Goal: Information Seeking & Learning: Learn about a topic

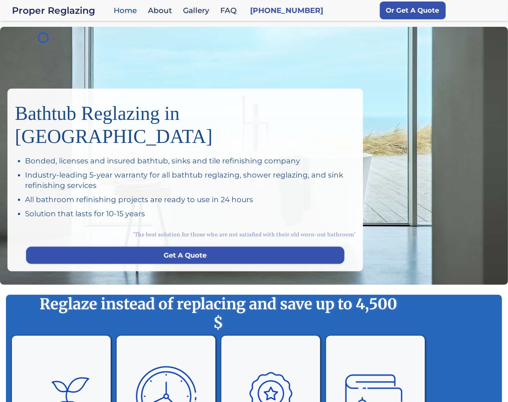
click at [43, 38] on div "Bathtub Reglazing in San Francisco Bonded, licenses and insured bathtub, sinks …" at bounding box center [254, 156] width 508 height 258
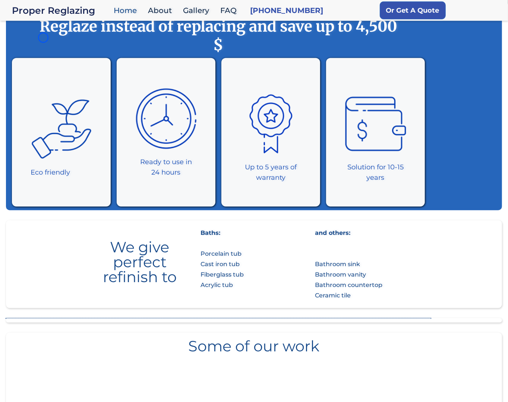
scroll to position [305, 0]
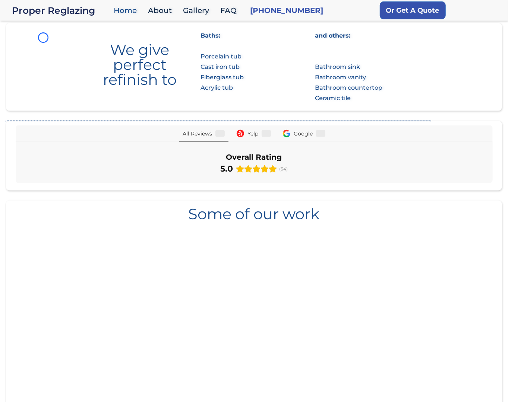
click at [43, 38] on section "We give perfect refinish to Baths: Porcelain tub Cast iron tub Fiberglass tub A…" at bounding box center [254, 67] width 496 height 88
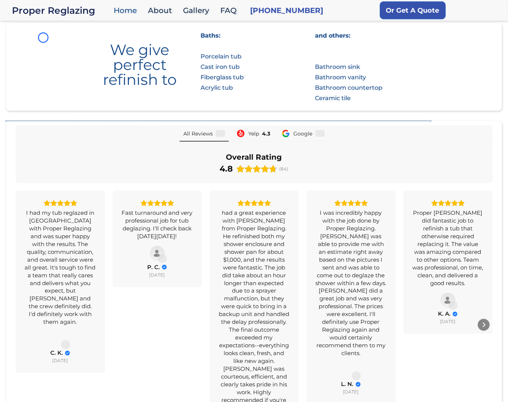
scroll to position [499, 0]
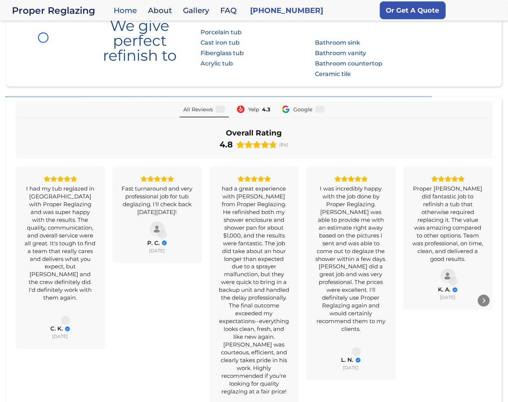
click at [48, 58] on section "We give perfect refinish to Baths: Porcelain tub Cast iron tub Fiberglass tub A…" at bounding box center [254, 43] width 496 height 88
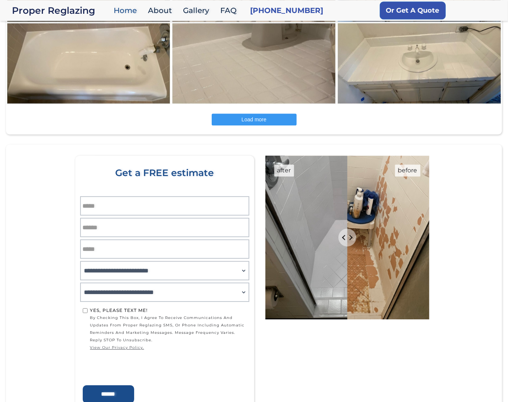
scroll to position [1129, 0]
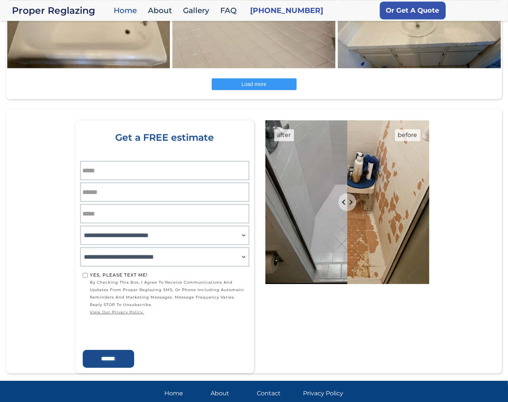
click at [48, 78] on div "Load more" at bounding box center [254, 84] width 496 height 12
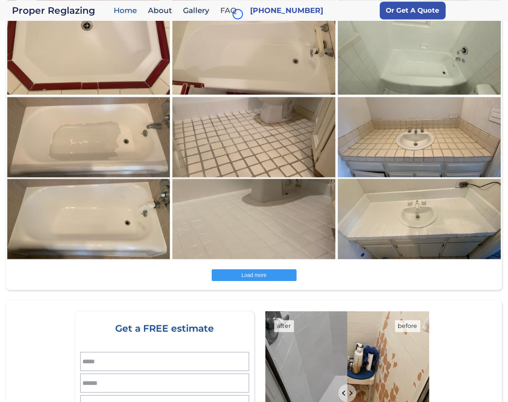
click at [238, 14] on link "FAQ" at bounding box center [230, 11] width 28 height 16
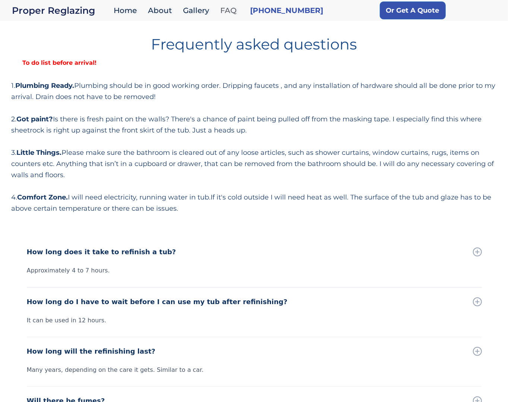
click at [238, 14] on link "FAQ" at bounding box center [230, 11] width 28 height 16
click at [58, 73] on div "Frequently asked questions To do list before arrival! 1. Plumbing Ready. Plumbi…" at bounding box center [253, 122] width 485 height 183
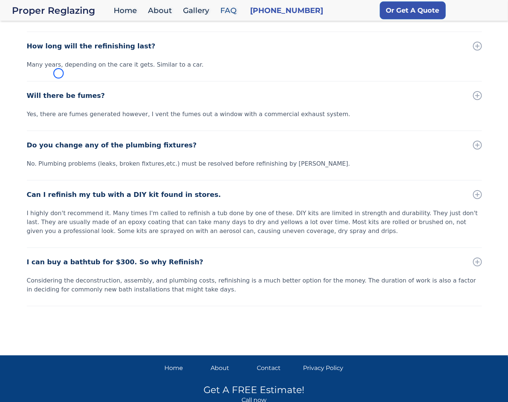
scroll to position [340, 0]
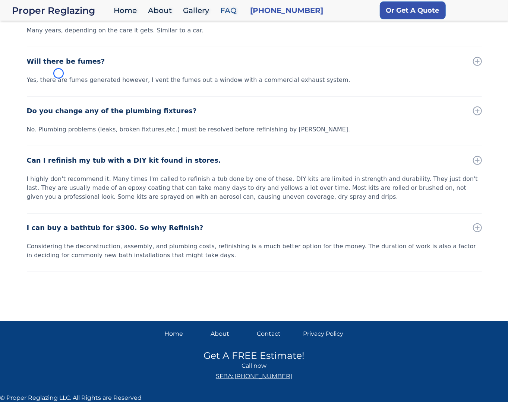
click at [58, 73] on div "Will there be fumes?" at bounding box center [254, 61] width 455 height 28
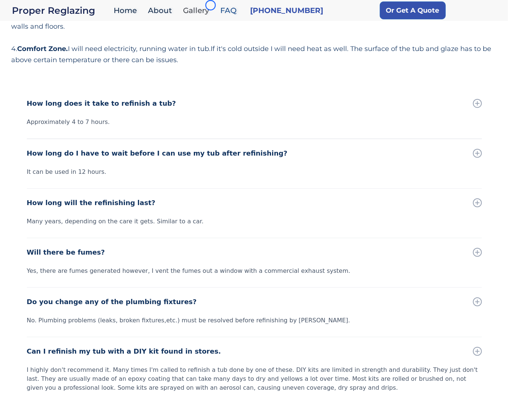
click at [210, 5] on link "Gallery" at bounding box center [197, 11] width 37 height 16
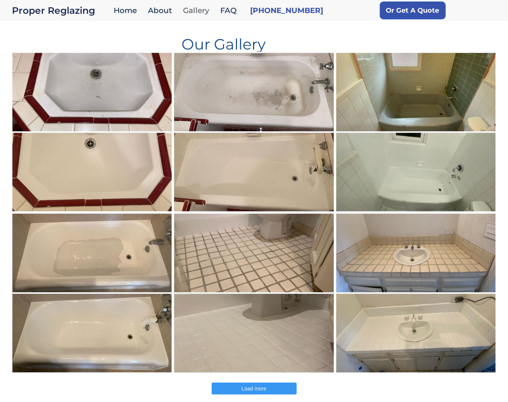
click at [210, 5] on link "Gallery" at bounding box center [197, 11] width 37 height 16
click at [63, 64] on img at bounding box center [92, 132] width 162 height 162
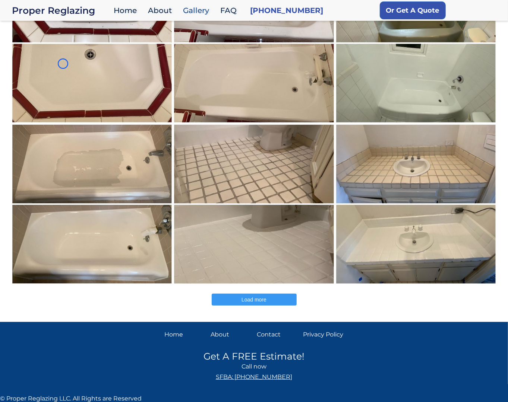
scroll to position [90, 0]
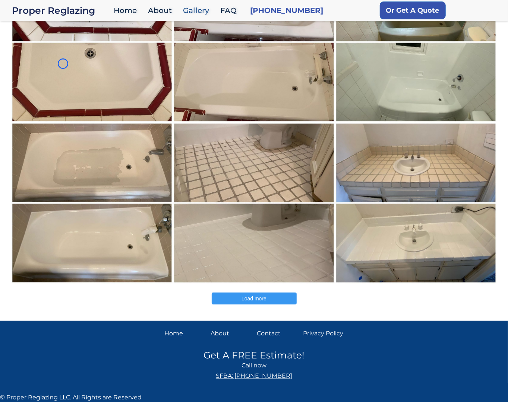
click at [63, 64] on img at bounding box center [92, 42] width 162 height 162
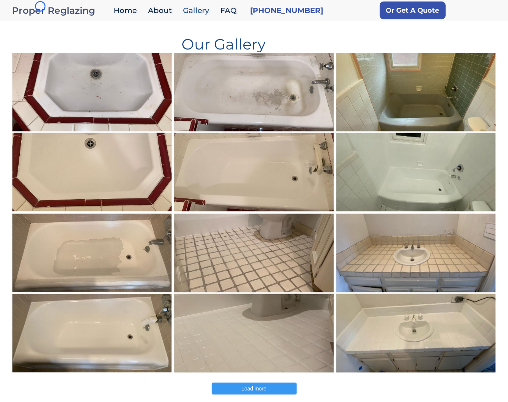
click at [40, 6] on div "Proper Reglazing" at bounding box center [61, 10] width 98 height 10
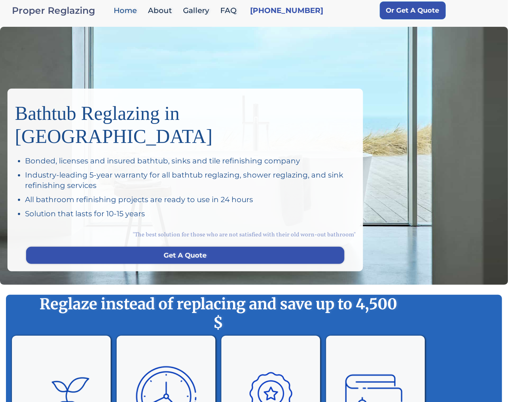
click at [40, 6] on div "Proper Reglazing" at bounding box center [61, 10] width 98 height 10
click at [43, 48] on div "Bathtub Reglazing in [GEOGRAPHIC_DATA] Bonded, licenses and insured bathtub, si…" at bounding box center [254, 156] width 508 height 258
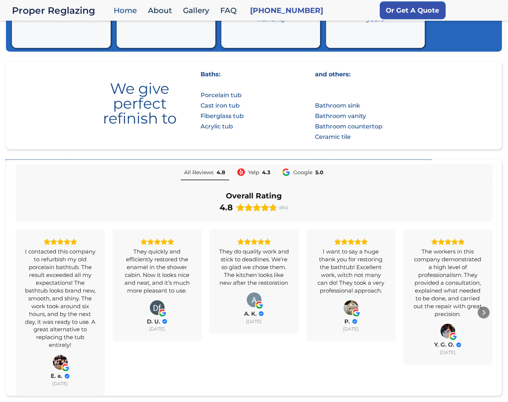
scroll to position [451, 0]
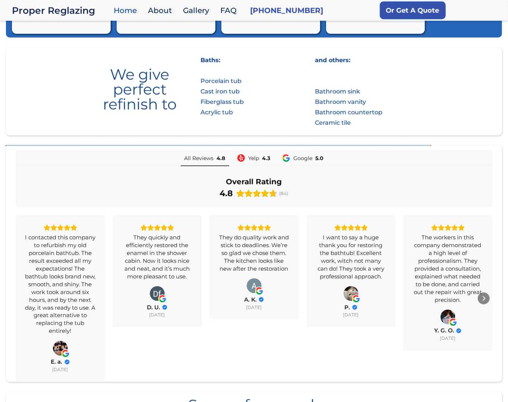
click at [43, 48] on section "We give perfect refinish to Baths: Porcelain tub Cast iron tub Fiberglass tub A…" at bounding box center [254, 92] width 496 height 88
